Goal: Find specific page/section: Find specific page/section

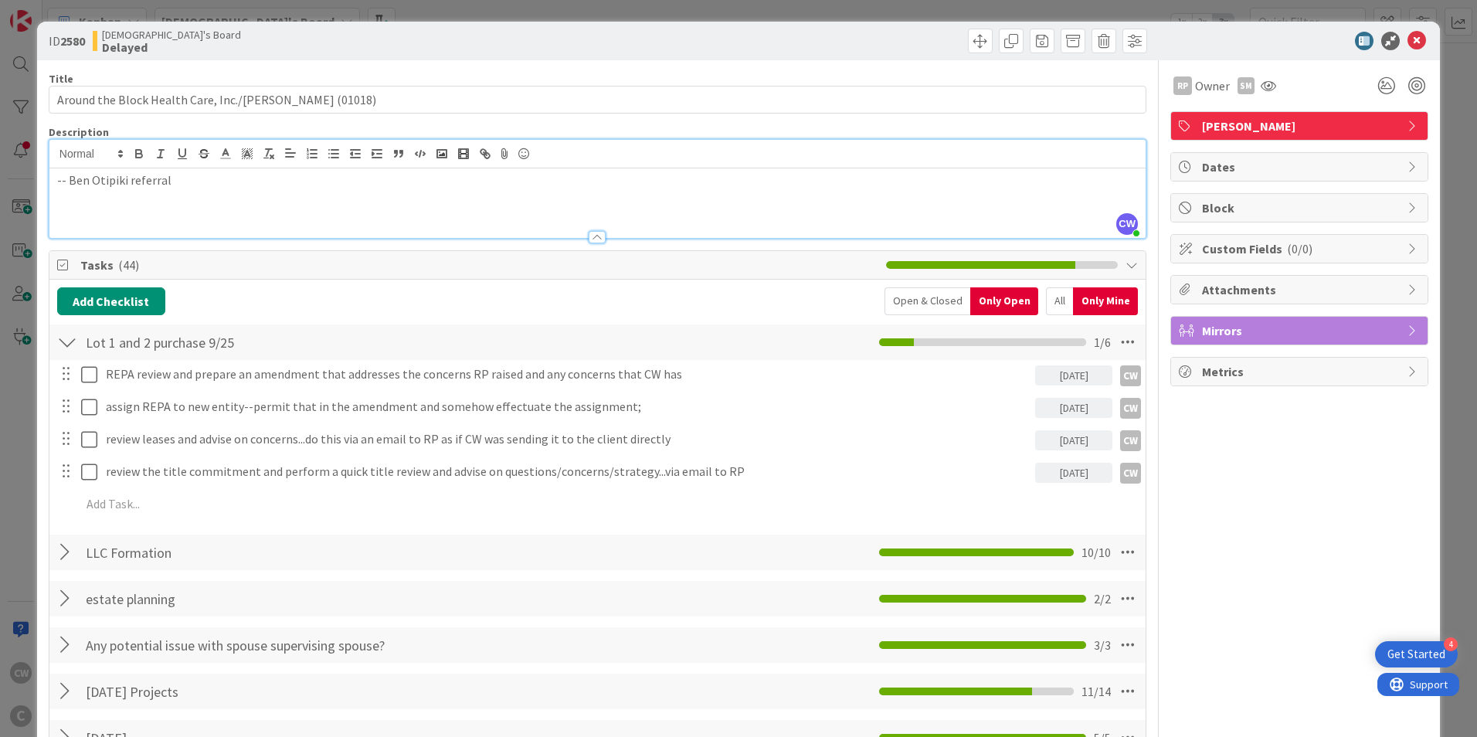
click at [1408, 46] on icon at bounding box center [1417, 41] width 19 height 19
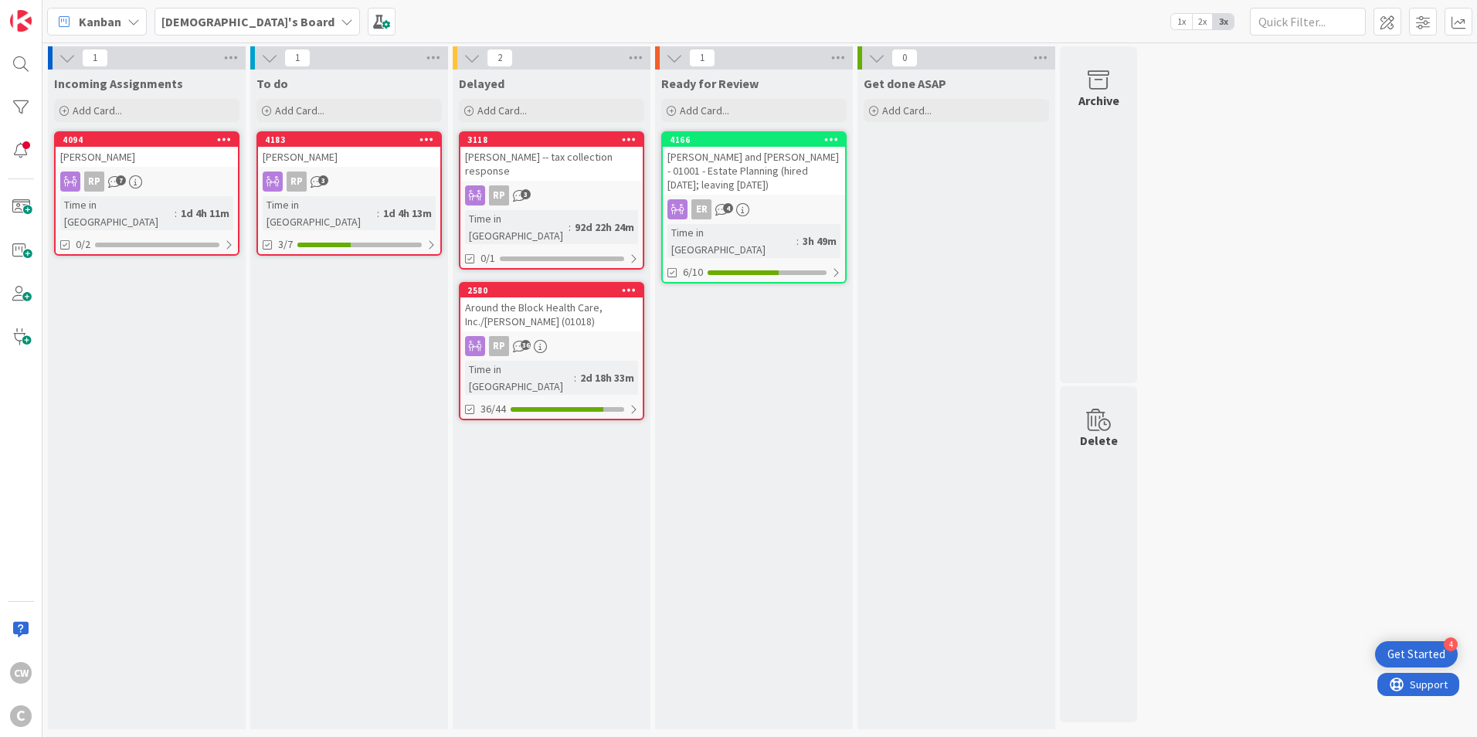
click at [352, 159] on div "[PERSON_NAME]" at bounding box center [349, 157] width 182 height 20
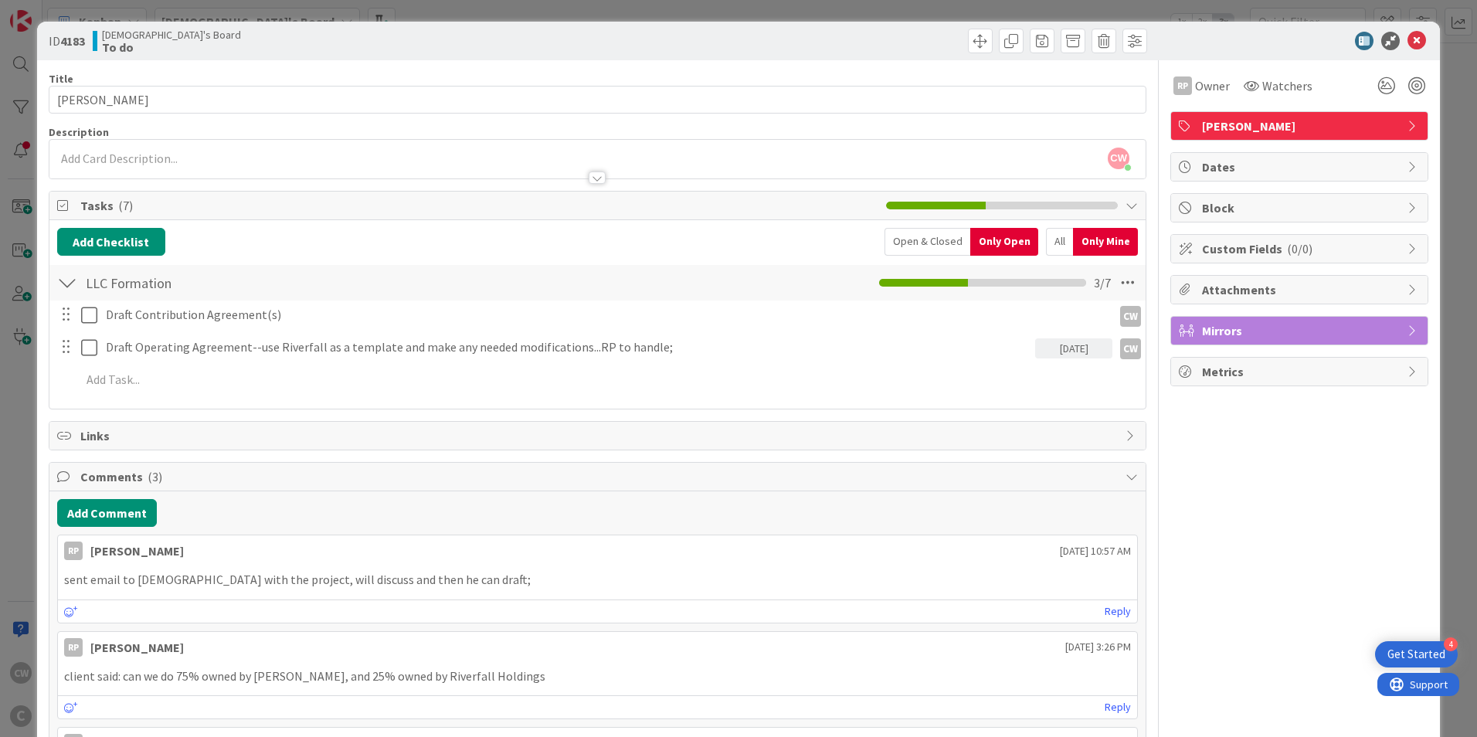
click at [1420, 40] on div "ID 4183 [DEMOGRAPHIC_DATA]'s Board To do" at bounding box center [738, 41] width 1403 height 39
click at [1412, 41] on icon at bounding box center [1417, 41] width 19 height 19
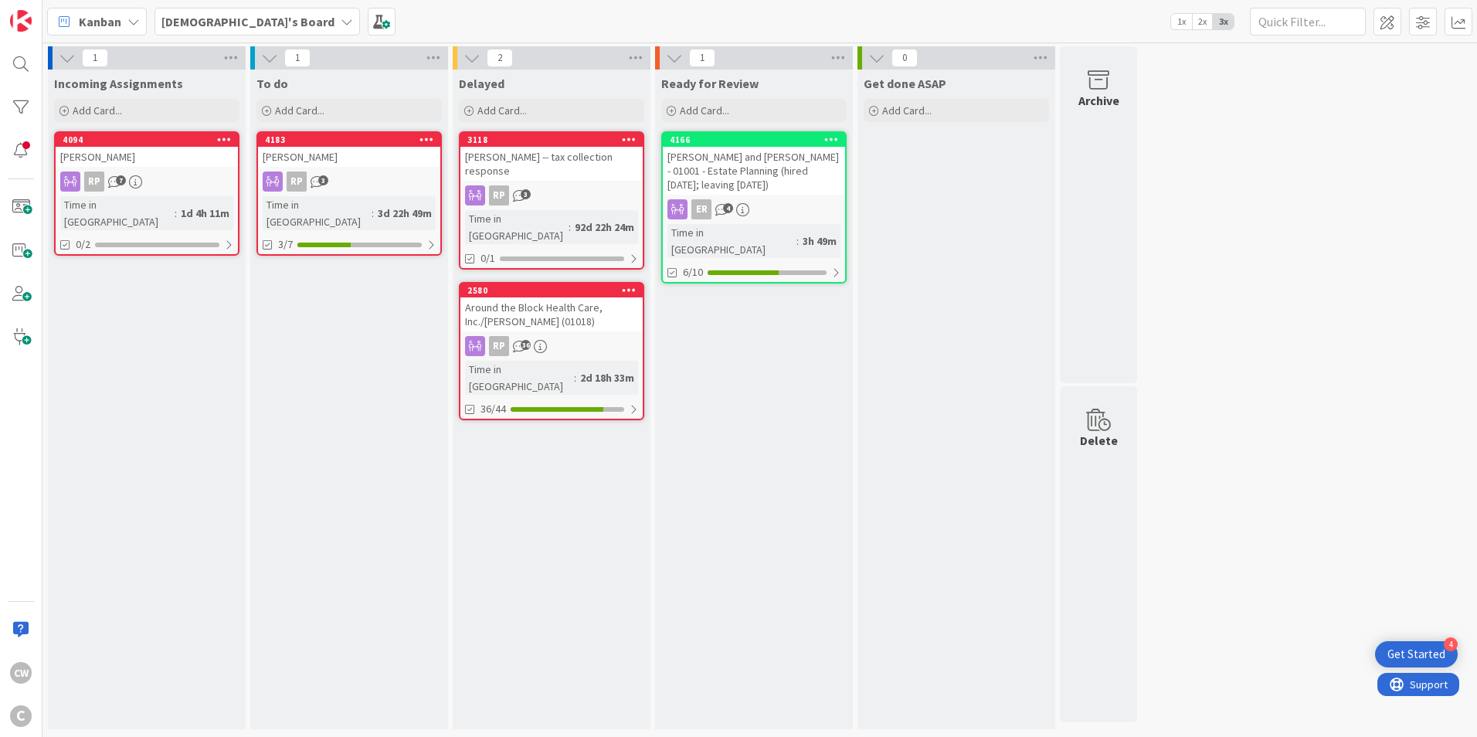
click at [126, 151] on div "[PERSON_NAME]" at bounding box center [147, 157] width 182 height 20
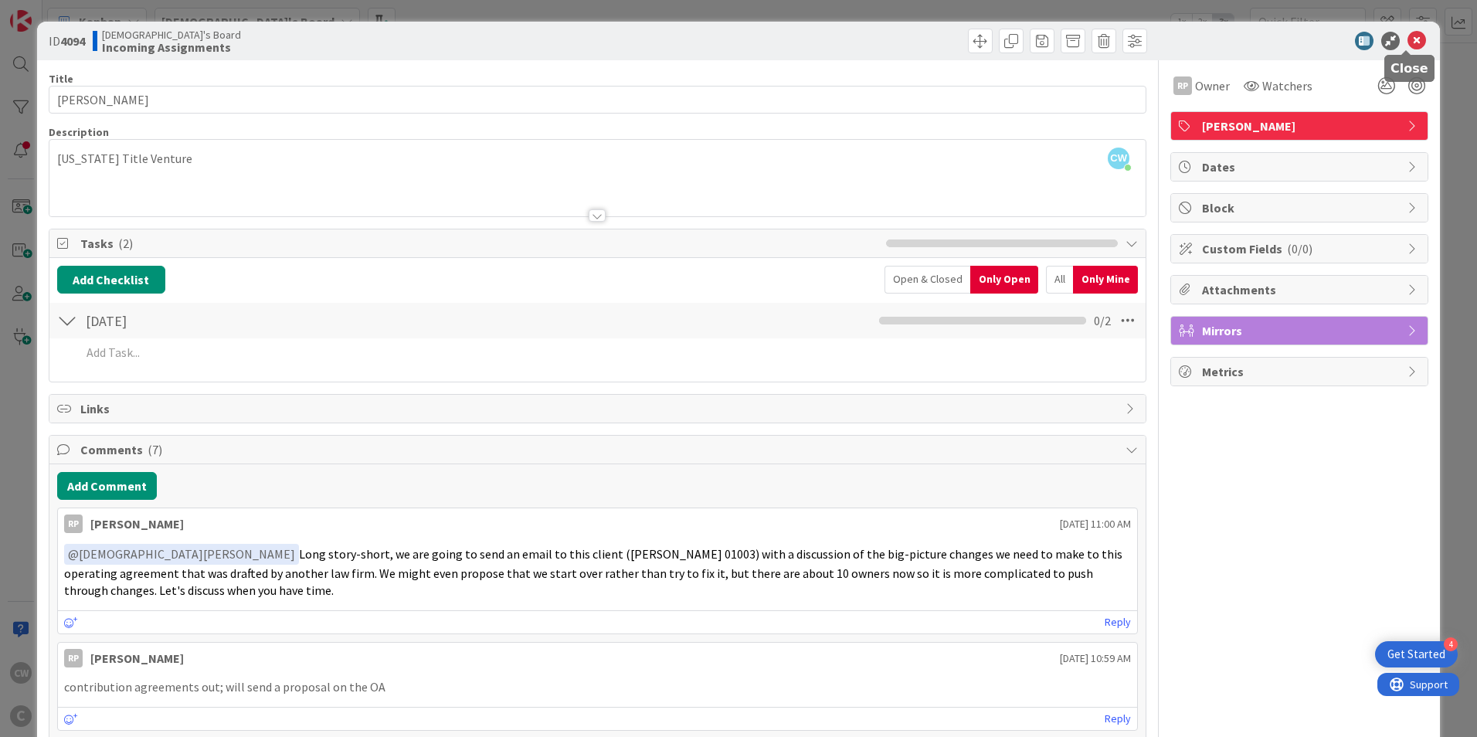
click at [1408, 42] on icon at bounding box center [1417, 41] width 19 height 19
